Goal: Book appointment/travel/reservation

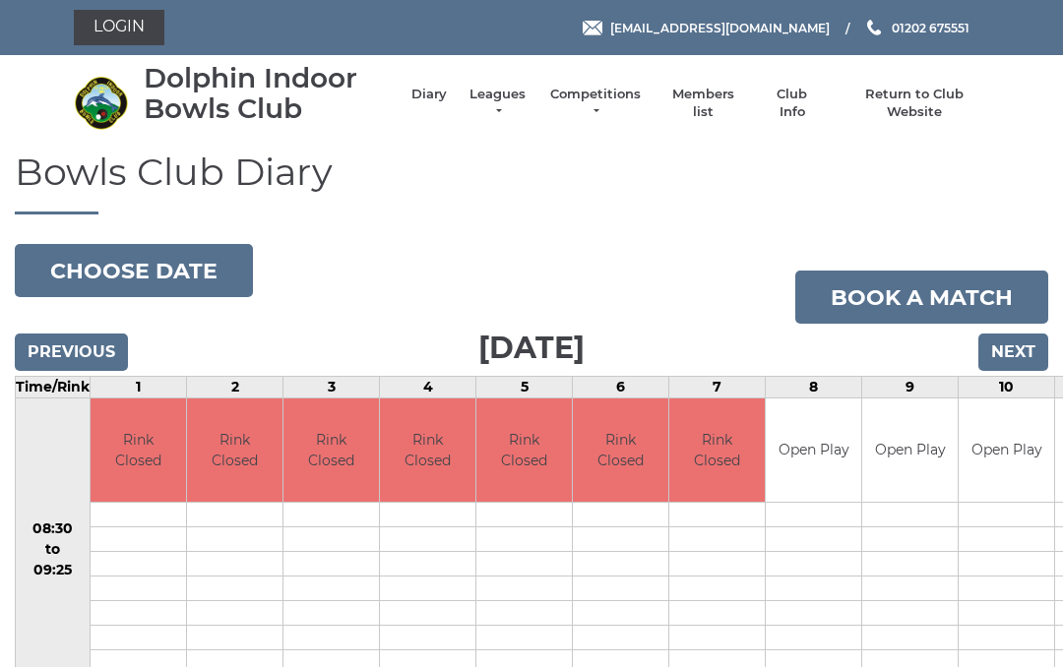
click at [1026, 351] on input "Next" at bounding box center [1013, 352] width 70 height 37
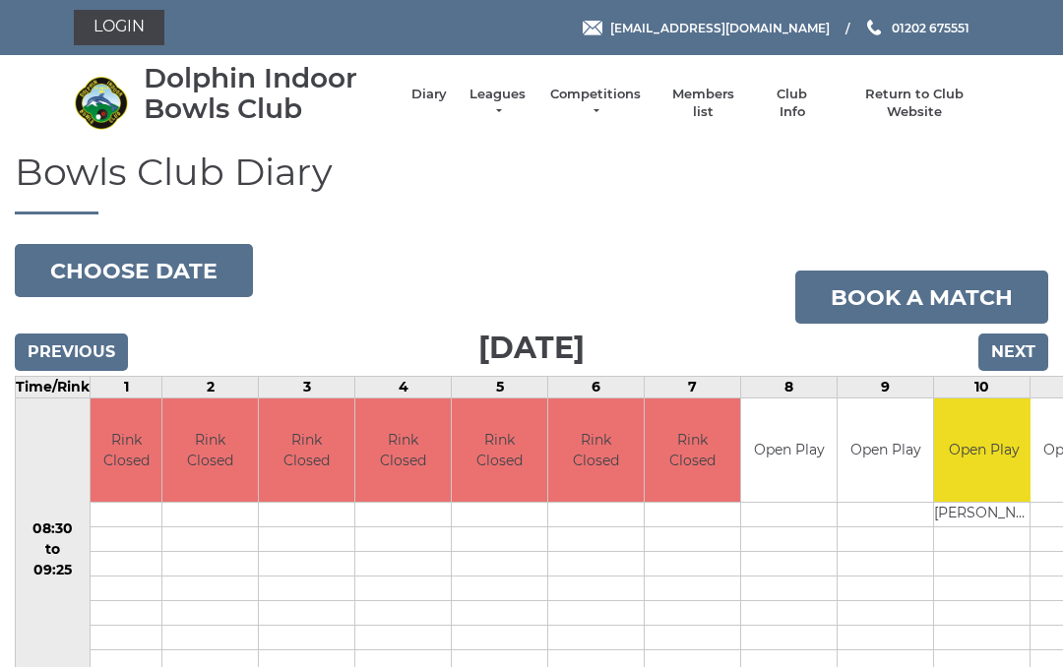
click at [86, 350] on input "Previous" at bounding box center [71, 352] width 113 height 37
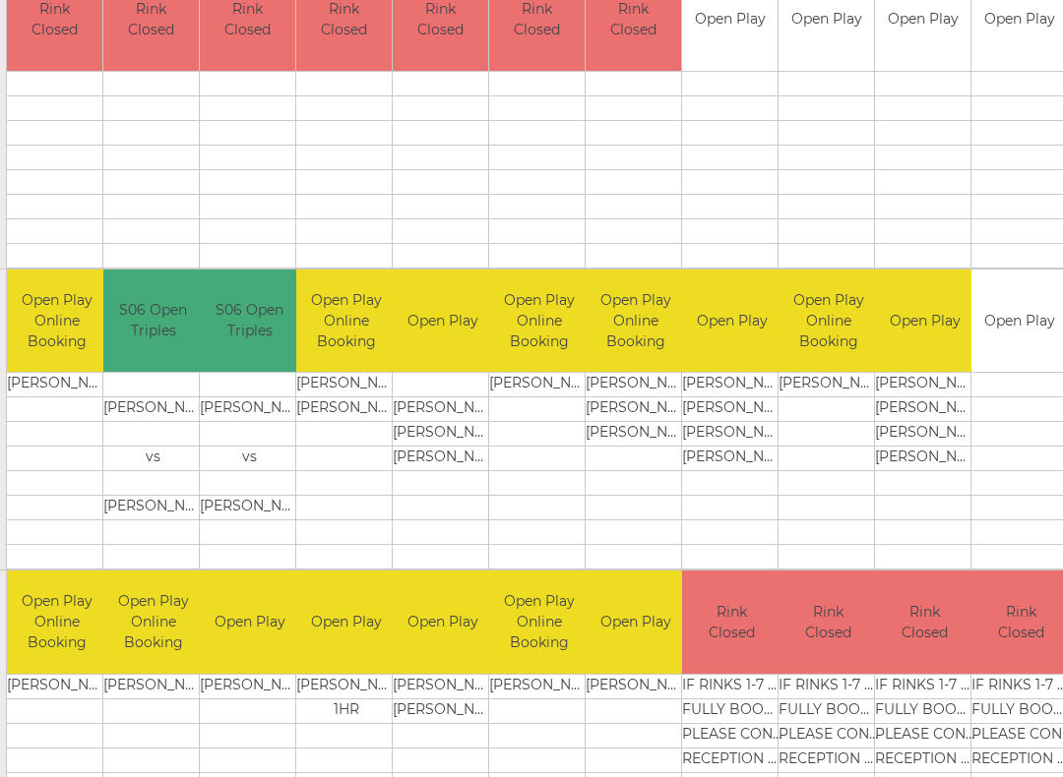
scroll to position [431, 0]
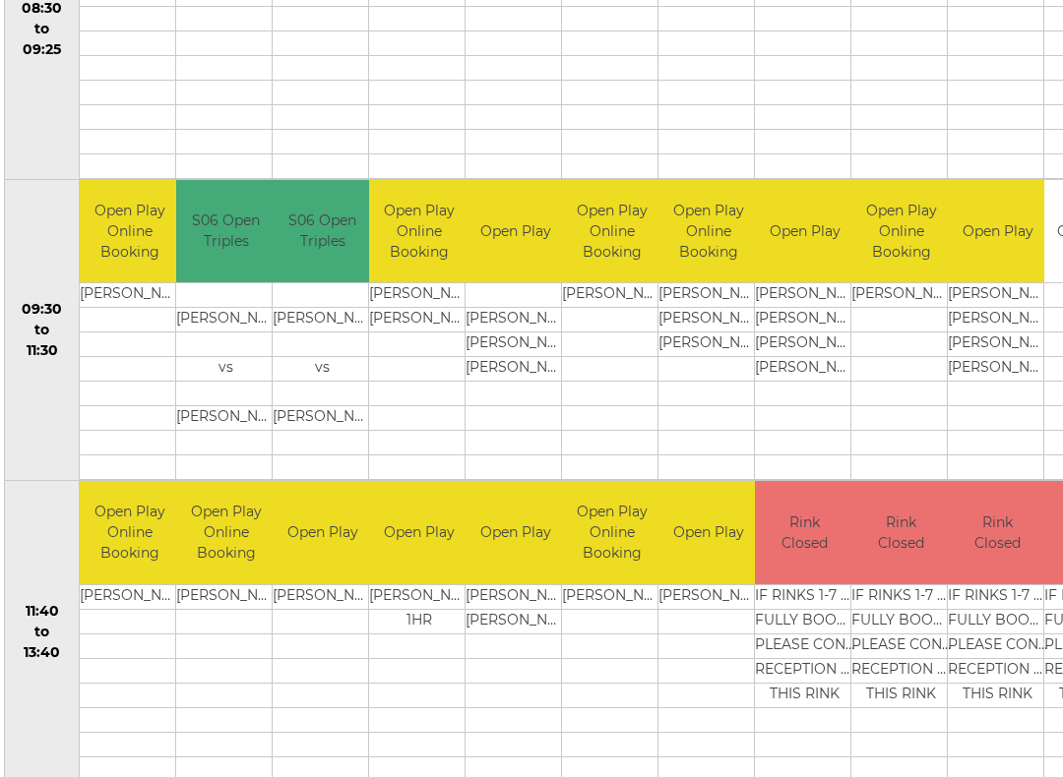
click at [766, 407] on td at bounding box center [804, 418] width 99 height 25
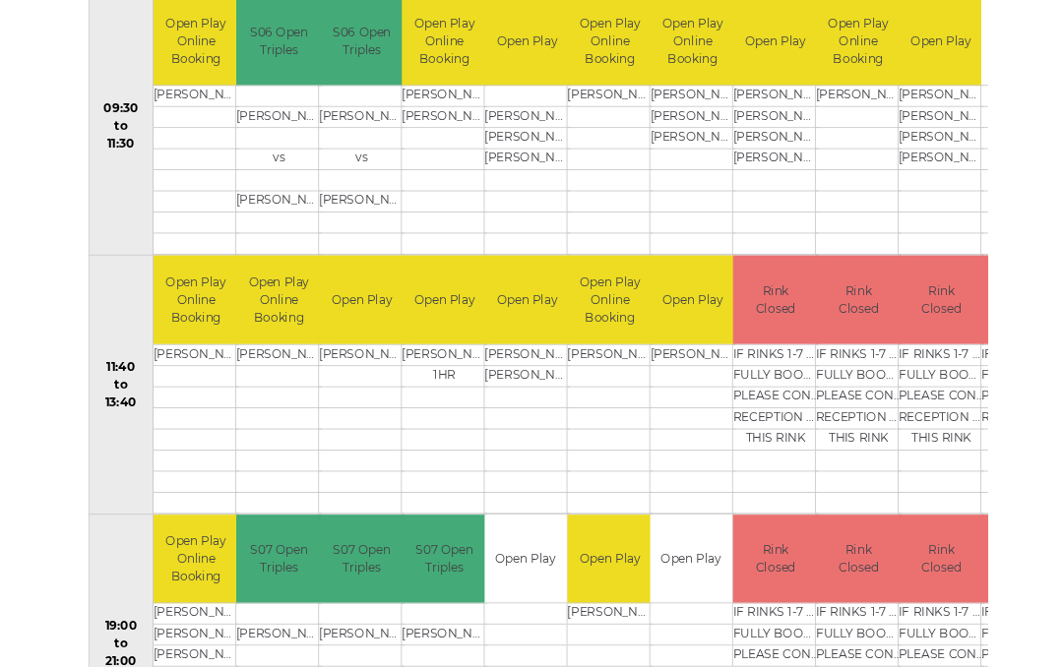
scroll to position [760, 0]
